Goal: Information Seeking & Learning: Understand process/instructions

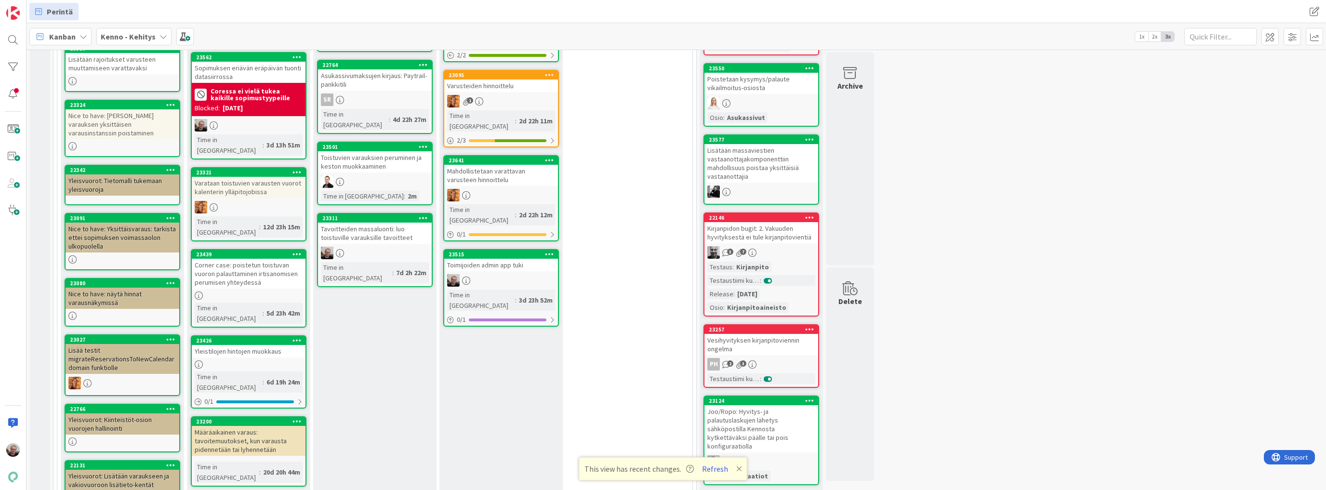
scroll to position [308, 0]
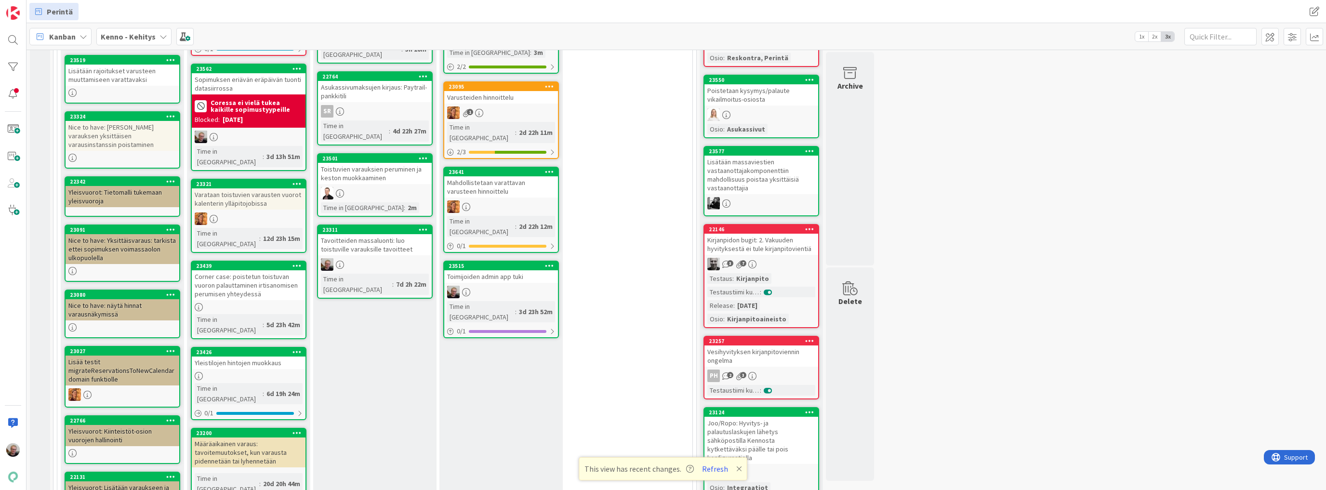
click at [240, 357] on div "Yleistilojen hintojen muokkaus" at bounding box center [249, 363] width 114 height 13
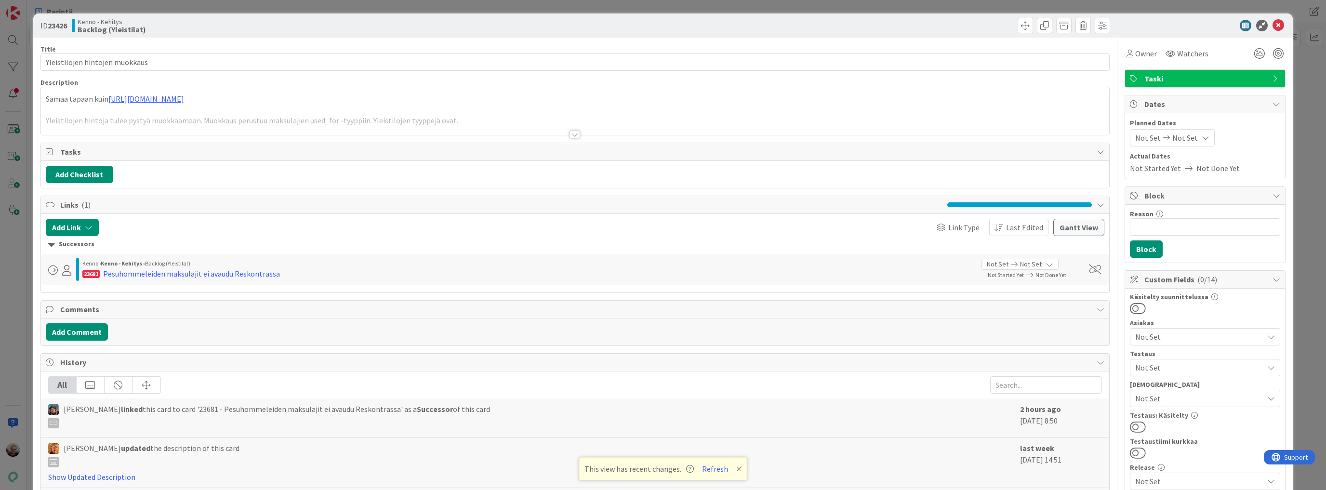
click at [282, 127] on div at bounding box center [575, 122] width 1068 height 25
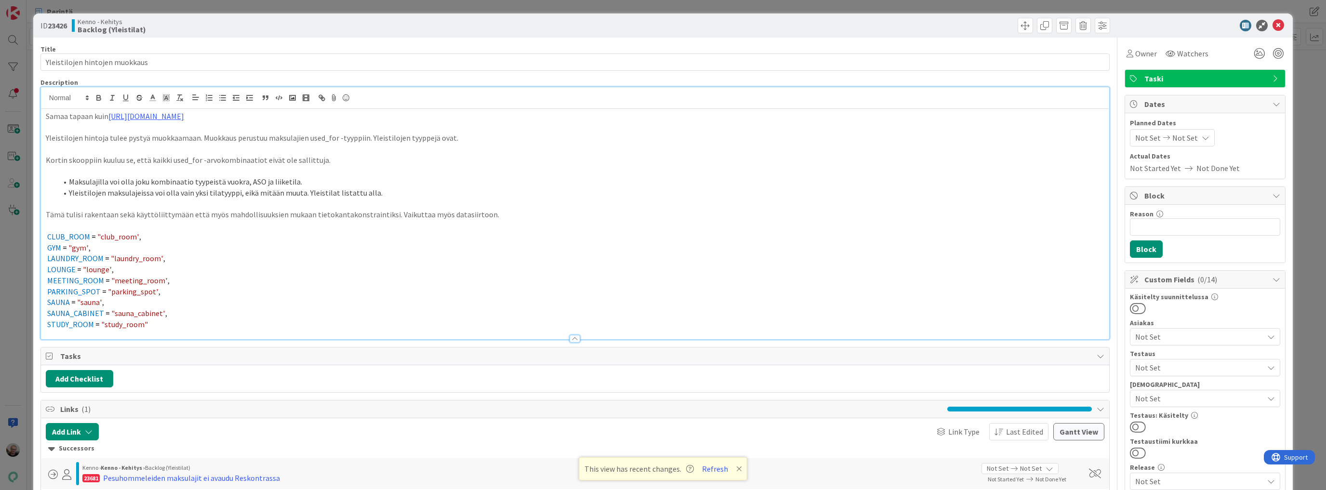
click at [440, 157] on p "Kortin skooppiin kuuluu se, että kaikki used_for -arvokombinaatiot eivät ole sa…" at bounding box center [575, 160] width 1059 height 11
click at [1273, 26] on icon at bounding box center [1279, 26] width 12 height 12
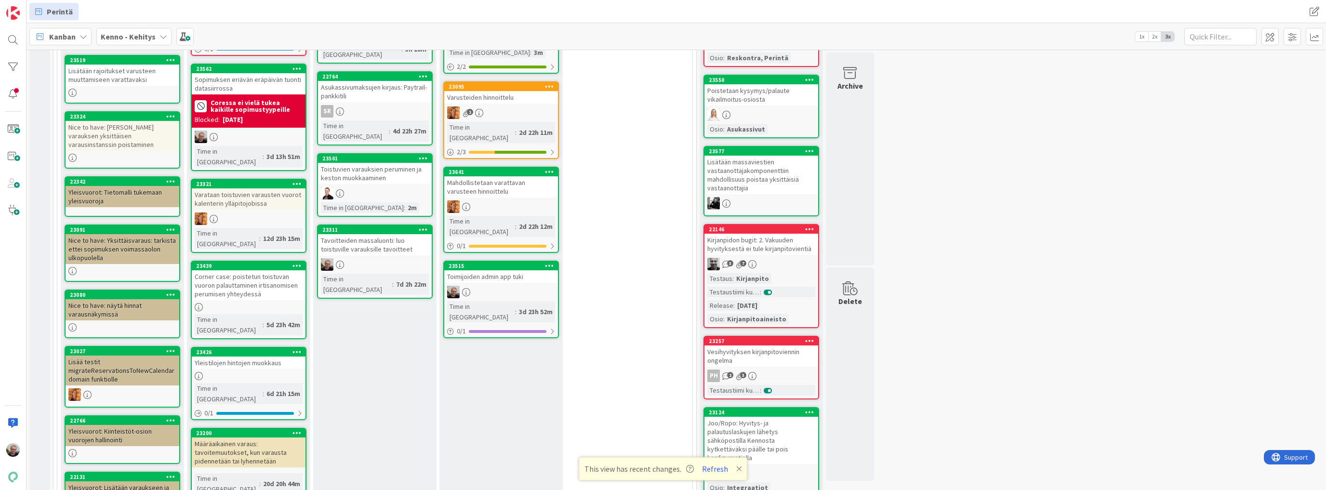
click at [253, 357] on div "Yleistilojen hintojen muokkaus" at bounding box center [249, 363] width 114 height 13
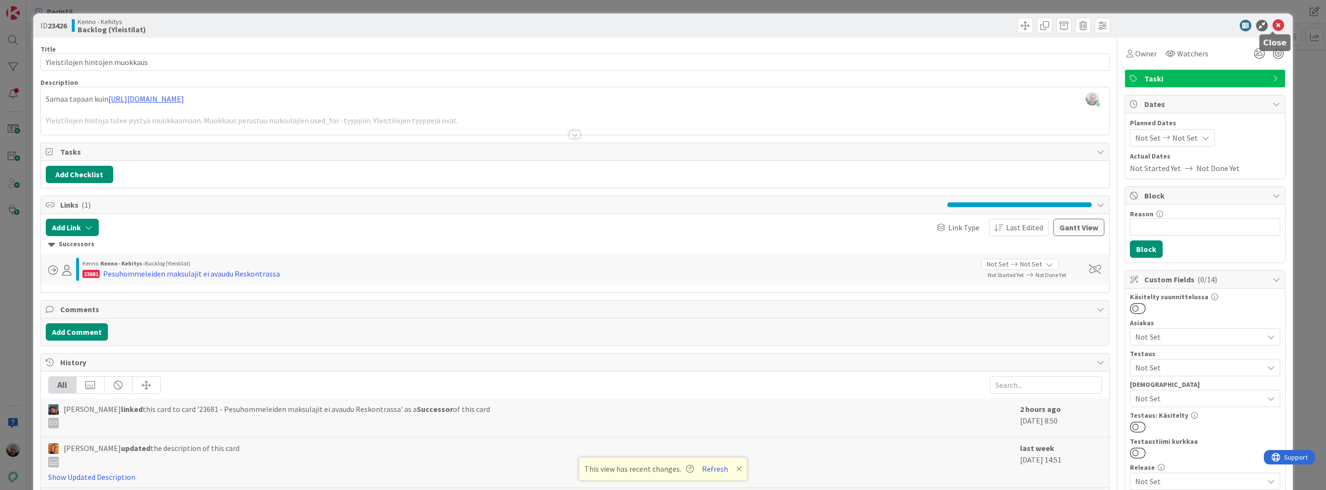
click at [1276, 24] on icon at bounding box center [1279, 26] width 12 height 12
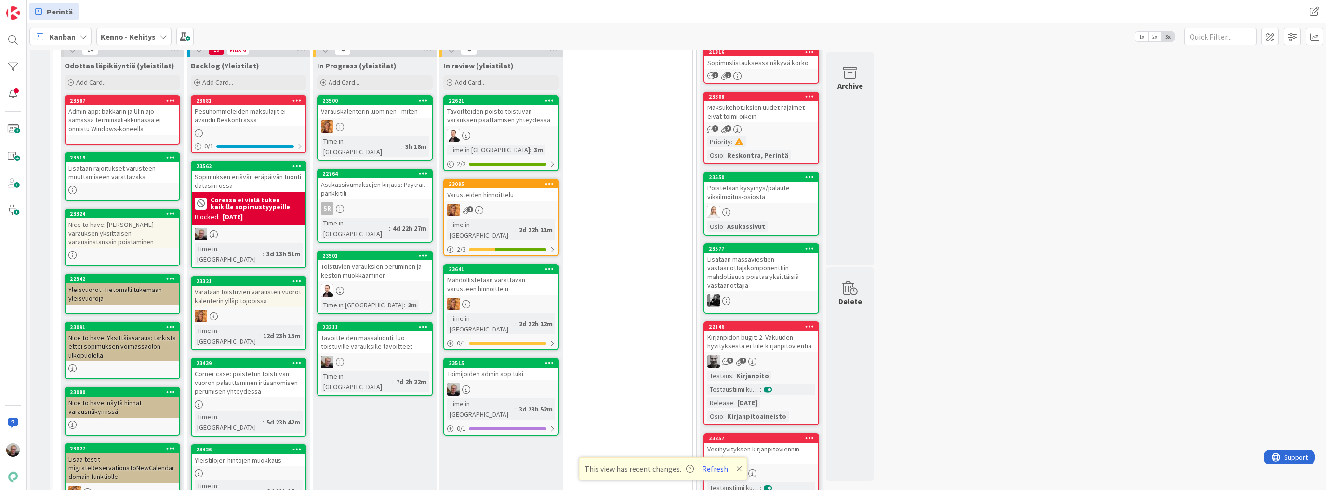
scroll to position [154, 0]
